Goal: Navigation & Orientation: Find specific page/section

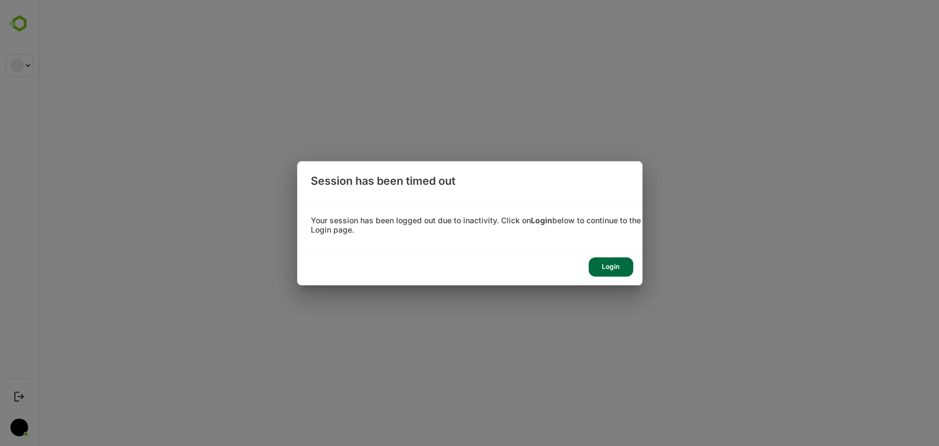
click at [601, 263] on div "Login" at bounding box center [611, 267] width 45 height 19
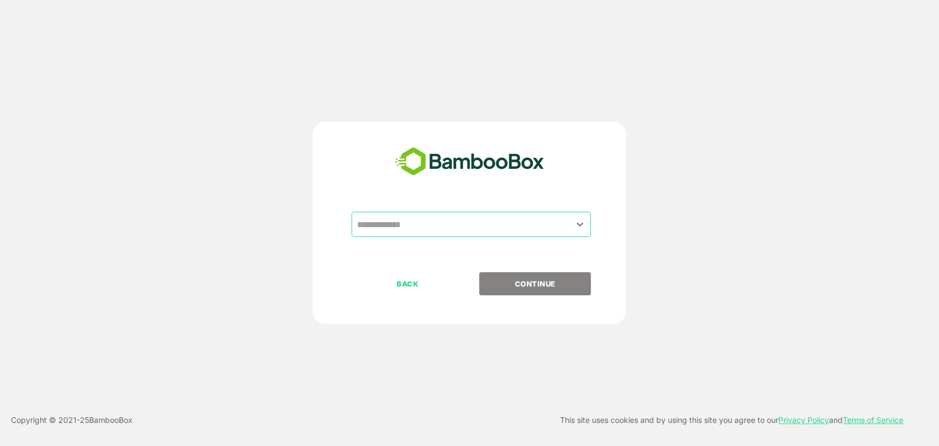
click at [414, 224] on input "text" at bounding box center [471, 224] width 235 height 21
click at [392, 227] on input "text" at bounding box center [471, 224] width 235 height 21
